Goal: Information Seeking & Learning: Learn about a topic

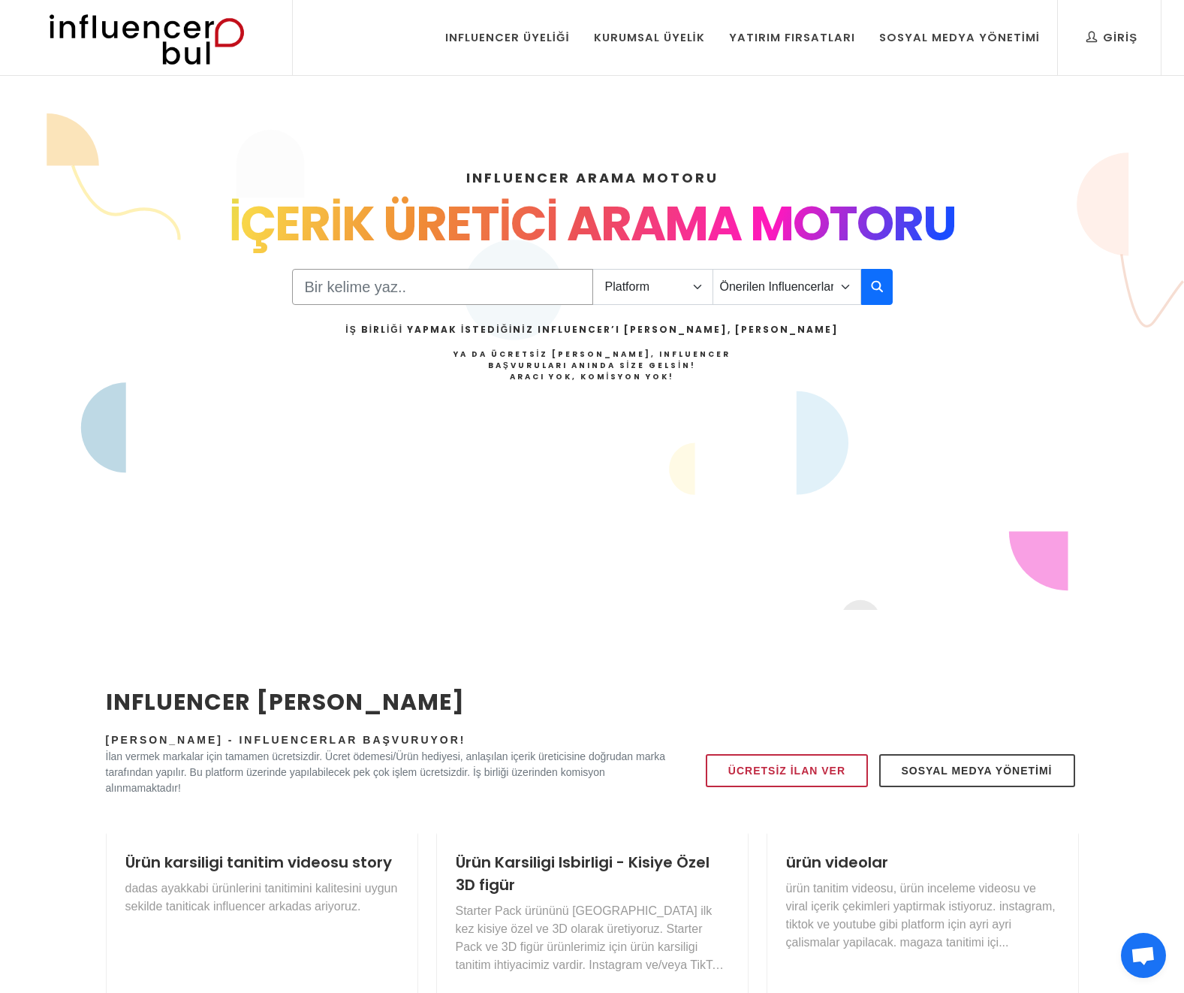
click at [502, 284] on input "Search" at bounding box center [442, 287] width 301 height 36
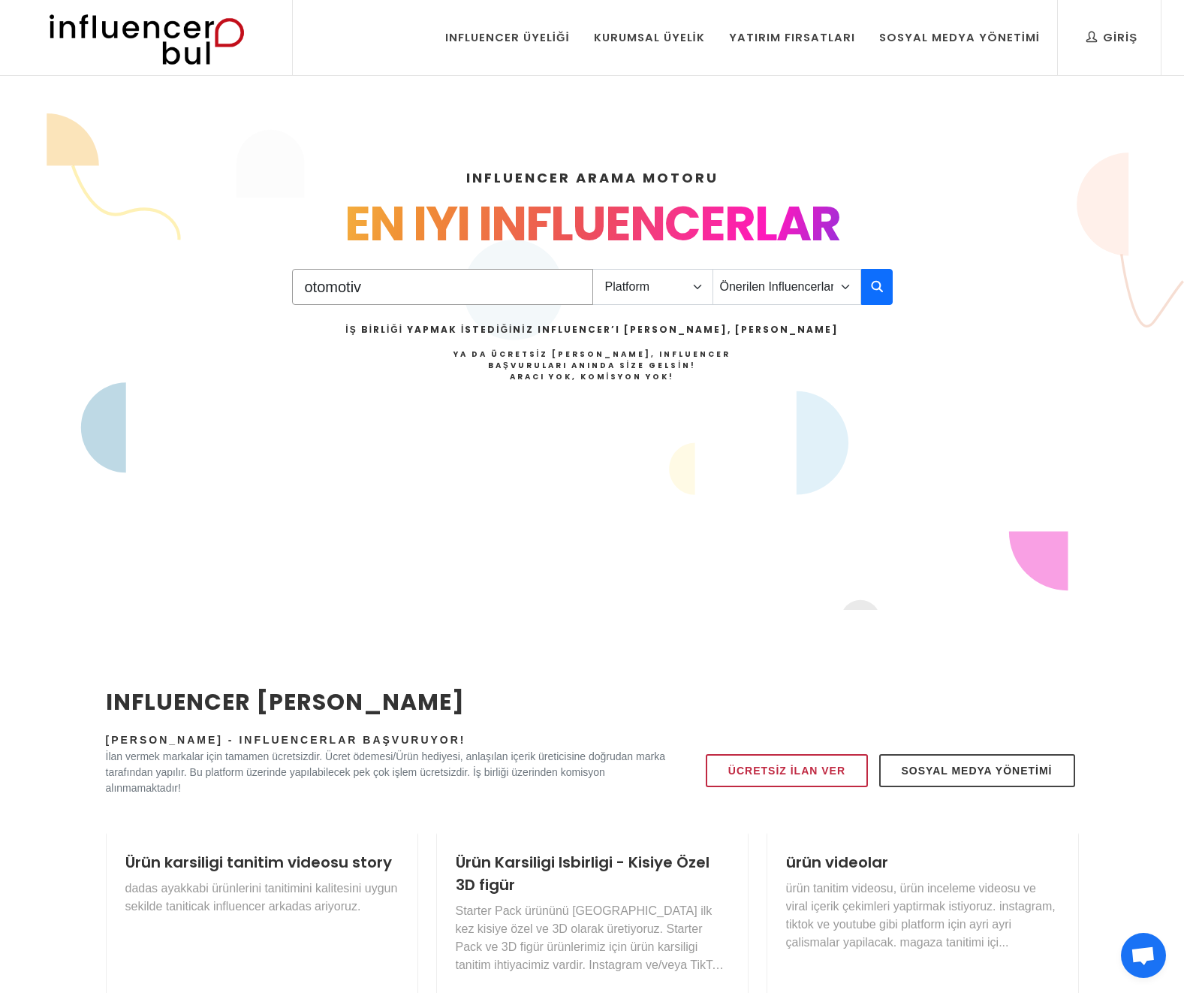
type input "otomotiv"
click at [698, 282] on select "Platform Instagram Facebook Youtube Tiktok Twitter Twitch" at bounding box center [653, 287] width 121 height 36
select select "1"
click at [593, 269] on select "Platform Instagram Facebook Youtube Tiktok Twitter Twitch" at bounding box center [653, 287] width 121 height 36
click at [756, 288] on select "Önerilen Influencerlar Aile & Çocuk & Ebeveyn Alışveriş & Giyim & Aksesuar Arab…" at bounding box center [787, 287] width 149 height 36
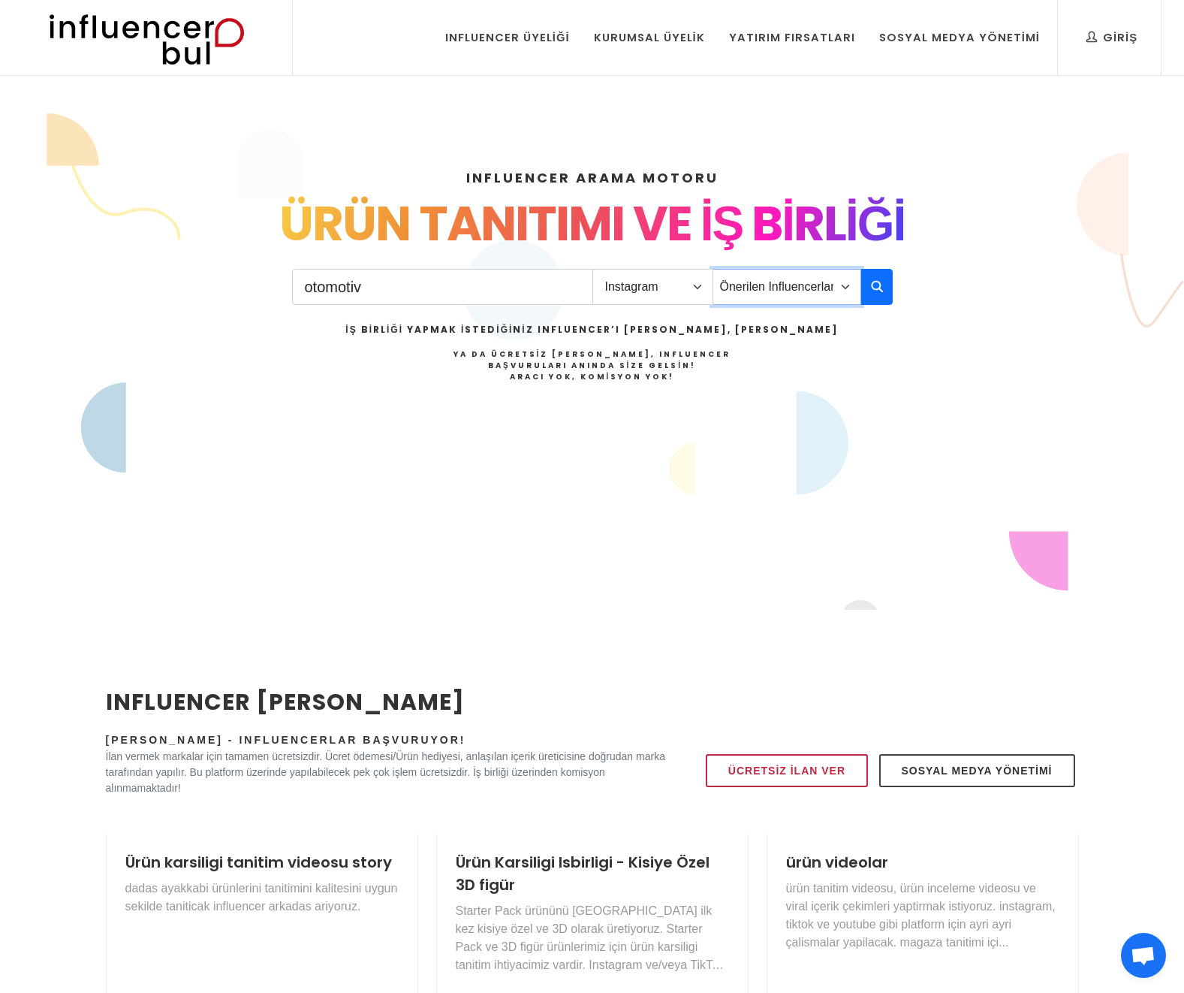
select select "3"
click at [713, 269] on select "Önerilen Influencerlar Aile & Çocuk & Ebeveyn Alışveriş & Giyim & Aksesuar Arab…" at bounding box center [787, 287] width 149 height 36
click at [470, 302] on input "otomotiv" at bounding box center [442, 287] width 301 height 36
click at [470, 301] on input "otomotiv" at bounding box center [442, 287] width 301 height 36
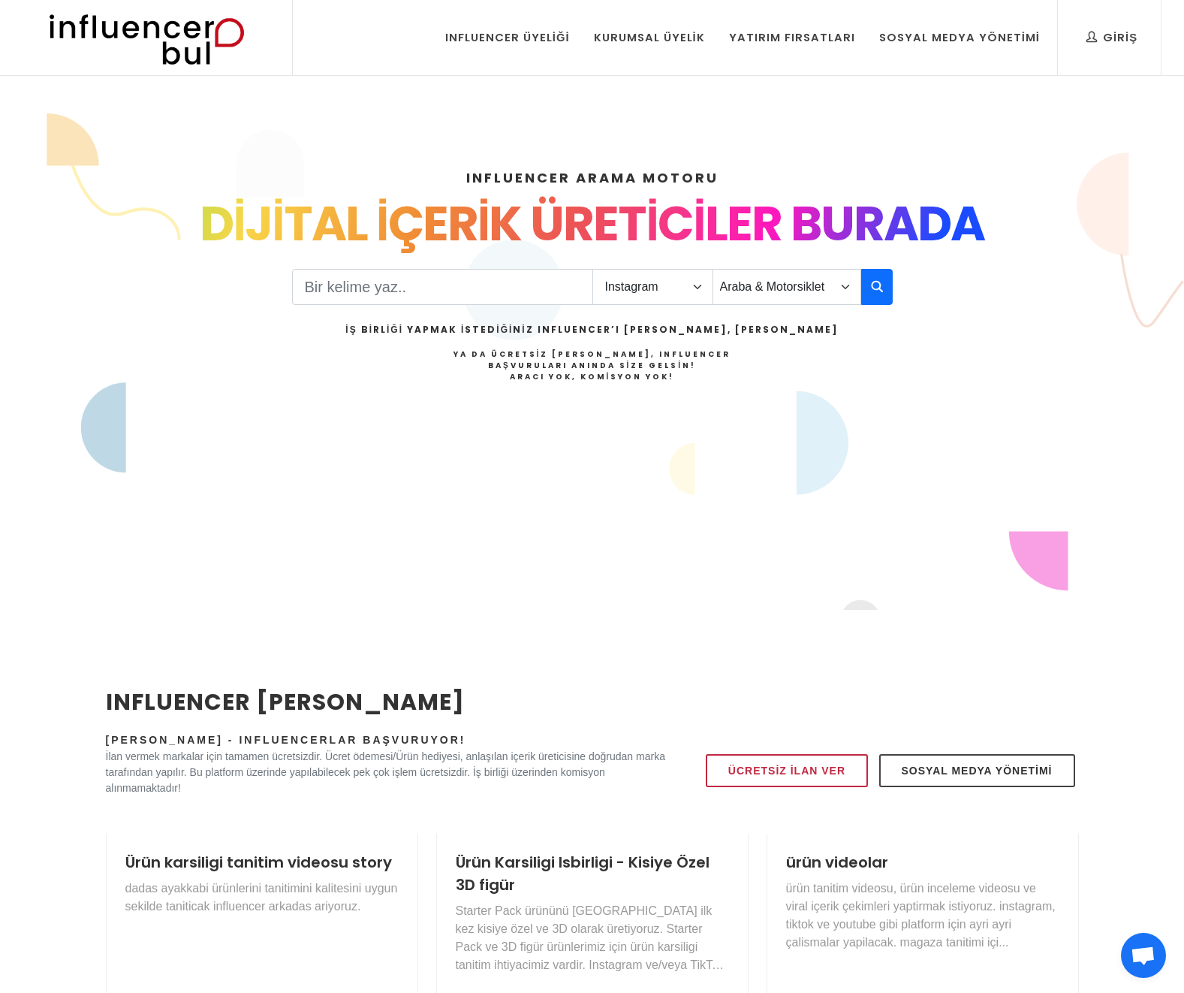
click at [883, 306] on div "Platform Instagram Facebook Youtube Tiktok Twitter Twitch Önerilen Influencerla…" at bounding box center [592, 344] width 601 height 151
click at [882, 302] on button "button" at bounding box center [877, 287] width 32 height 36
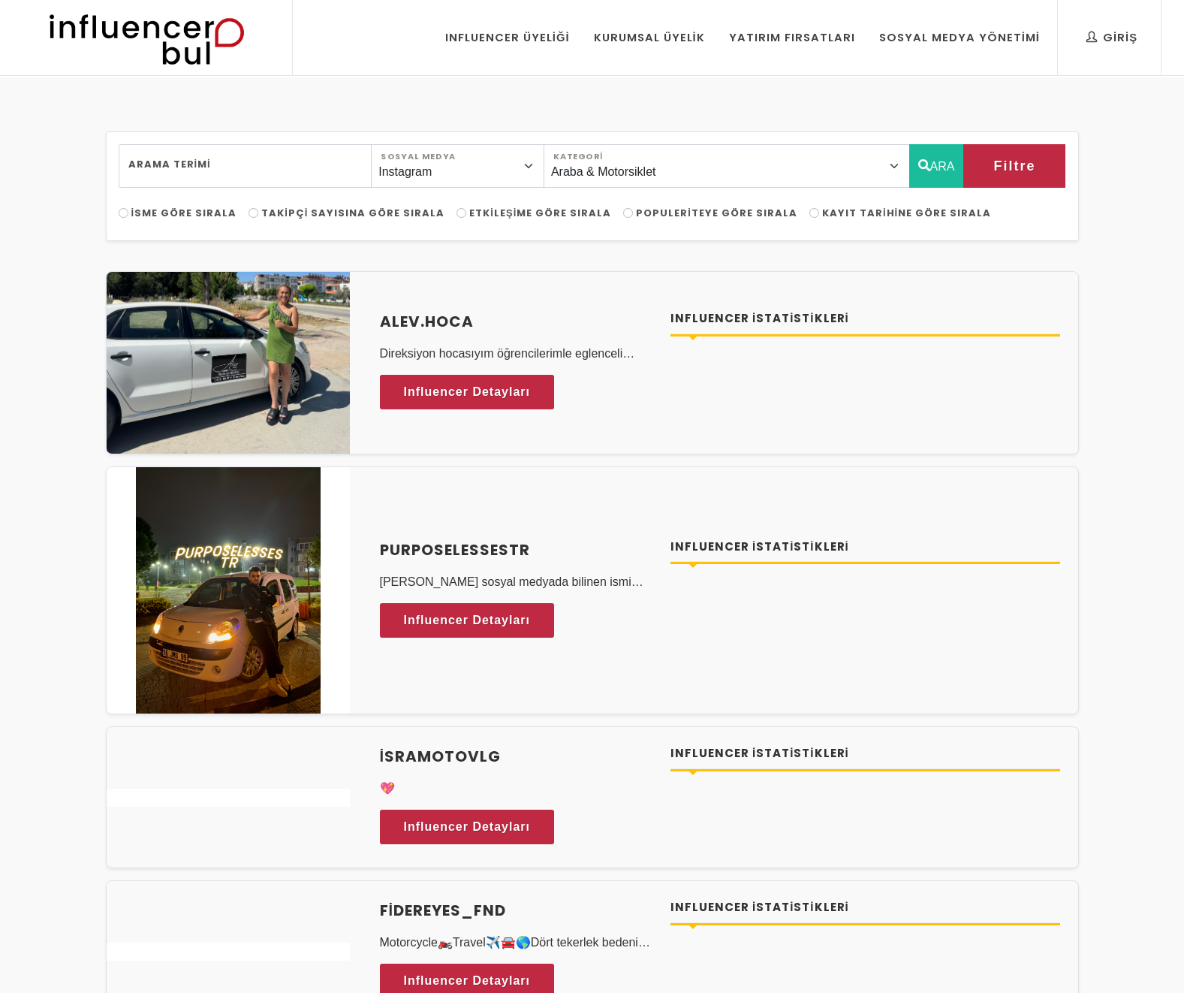
select select "3"
click at [735, 326] on h4 "Influencer İstatistikleri" at bounding box center [866, 318] width 390 height 17
click at [385, 210] on span "Takipçi Sayısına Göre Sırala" at bounding box center [352, 213] width 183 height 14
click at [258, 210] on input "Takipçi Sayısına Göre Sırala" at bounding box center [254, 213] width 10 height 10
radio input "true"
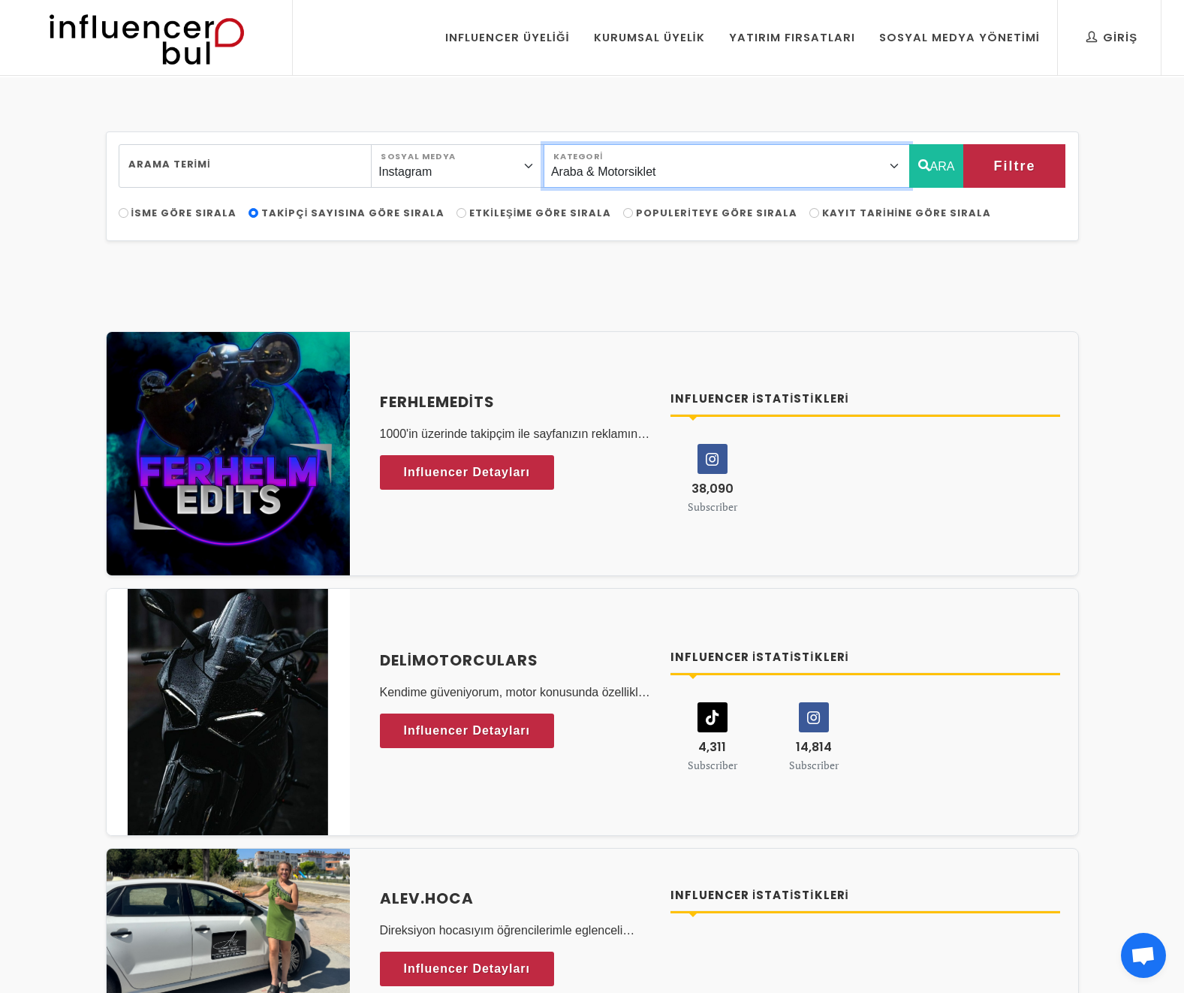
click at [650, 174] on select "Önerilen Influencerlar Aile & [PERSON_NAME] & [PERSON_NAME] [PERSON_NAME] & Giy…" at bounding box center [727, 166] width 367 height 44
select select "0"
click at [571, 144] on select "Önerilen Influencerlar Aile & [PERSON_NAME] & [PERSON_NAME] [PERSON_NAME] & Giy…" at bounding box center [727, 166] width 367 height 44
click at [935, 162] on button "ARA" at bounding box center [937, 166] width 55 height 44
click at [933, 161] on button "ARA" at bounding box center [937, 166] width 55 height 44
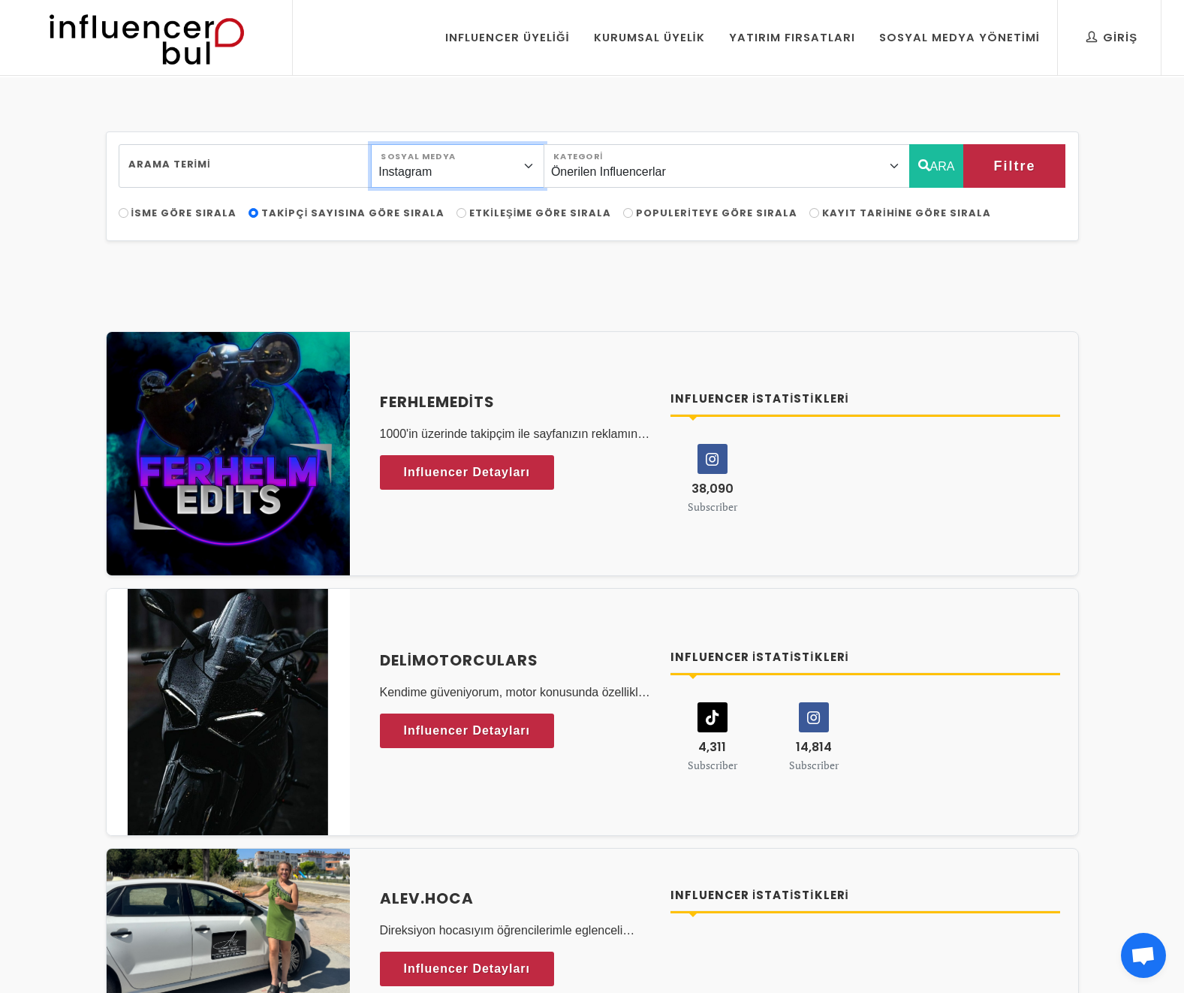
click at [475, 170] on select "Instagram Facebook Youtube Tiktok Twitter Twitch" at bounding box center [457, 166] width 173 height 44
